Goal: Find specific page/section: Find specific page/section

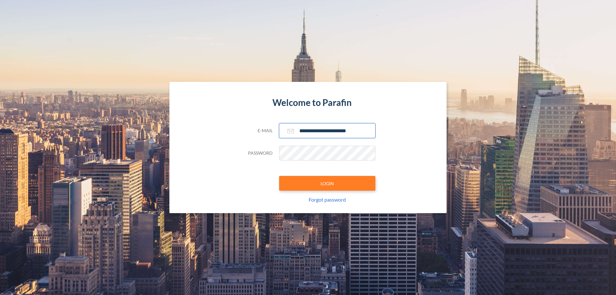
type input "**********"
click at [327, 183] on button "LOGIN" at bounding box center [327, 183] width 96 height 15
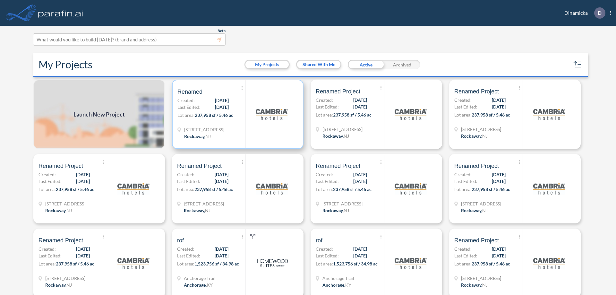
scroll to position [2, 0]
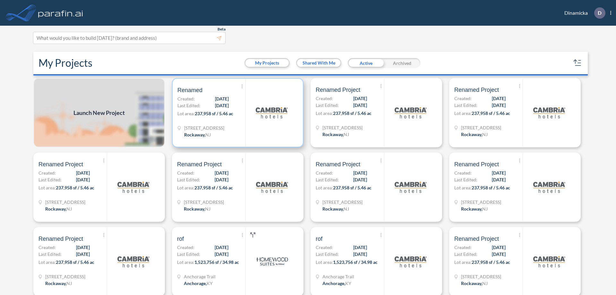
click at [236, 113] on p "Lot area: 237,958 sf / 5.46 ac" at bounding box center [211, 114] width 68 height 9
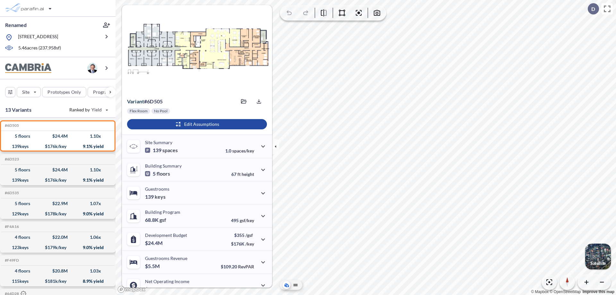
scroll to position [32, 0]
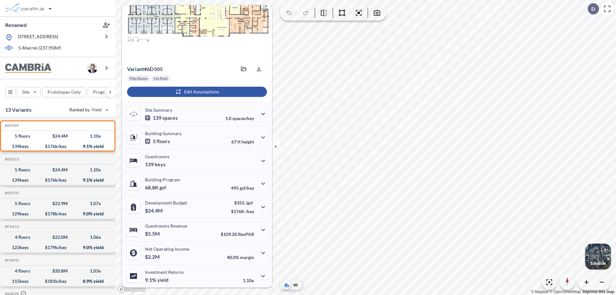
click at [196, 92] on div "button" at bounding box center [197, 92] width 140 height 10
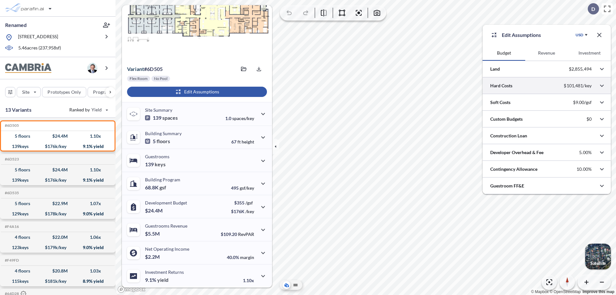
click at [547, 86] on div at bounding box center [546, 85] width 128 height 16
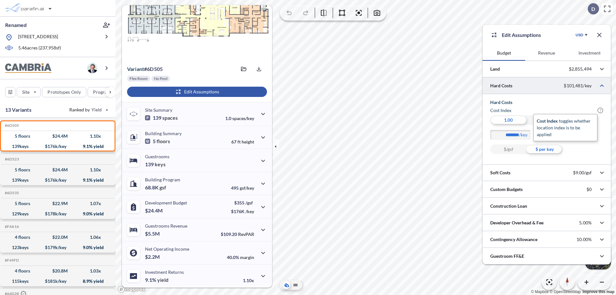
click at [600, 110] on span "?" at bounding box center [600, 110] width 6 height 6
